Goal: Information Seeking & Learning: Learn about a topic

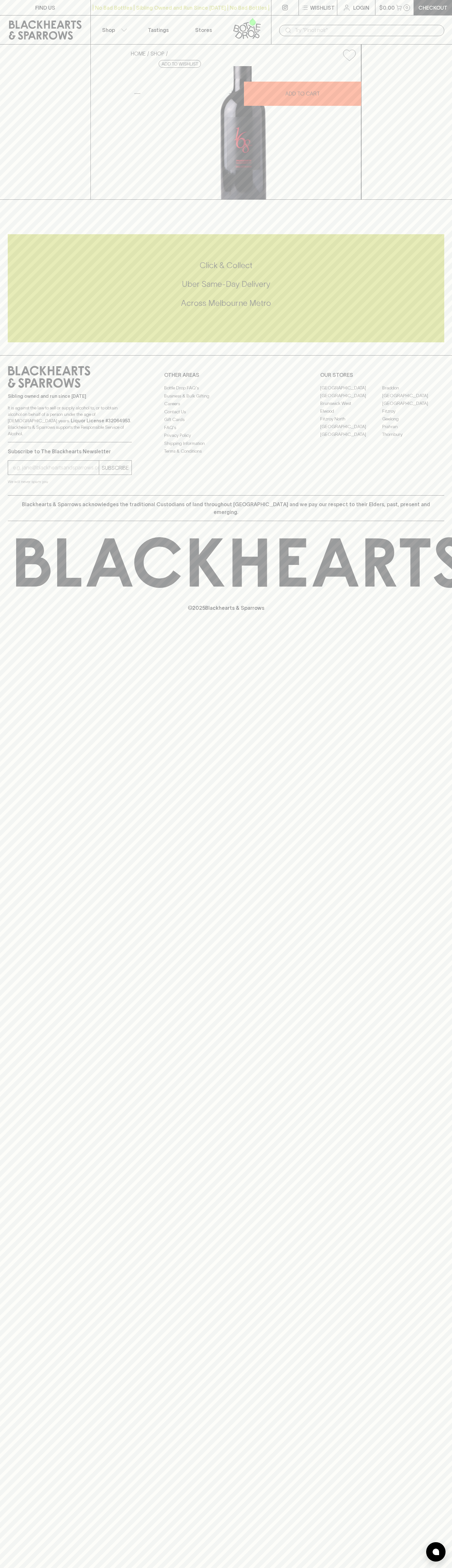
click at [443, 963] on div "FIND US | No Bad Bottles | Sibling Owned and Run Since 2006 | No Bad Bottles | …" at bounding box center [226, 784] width 452 height 1568
click at [149, 1567] on html "FIND US | No Bad Bottles | Sibling Owned and Run Since 2006 | No Bad Bottles | …" at bounding box center [226, 784] width 452 height 1568
click at [31, 1311] on div "FIND US | No Bad Bottles | Sibling Owned and Run Since 2006 | No Bad Bottles | …" at bounding box center [226, 784] width 452 height 1568
